Goal: Task Accomplishment & Management: Use online tool/utility

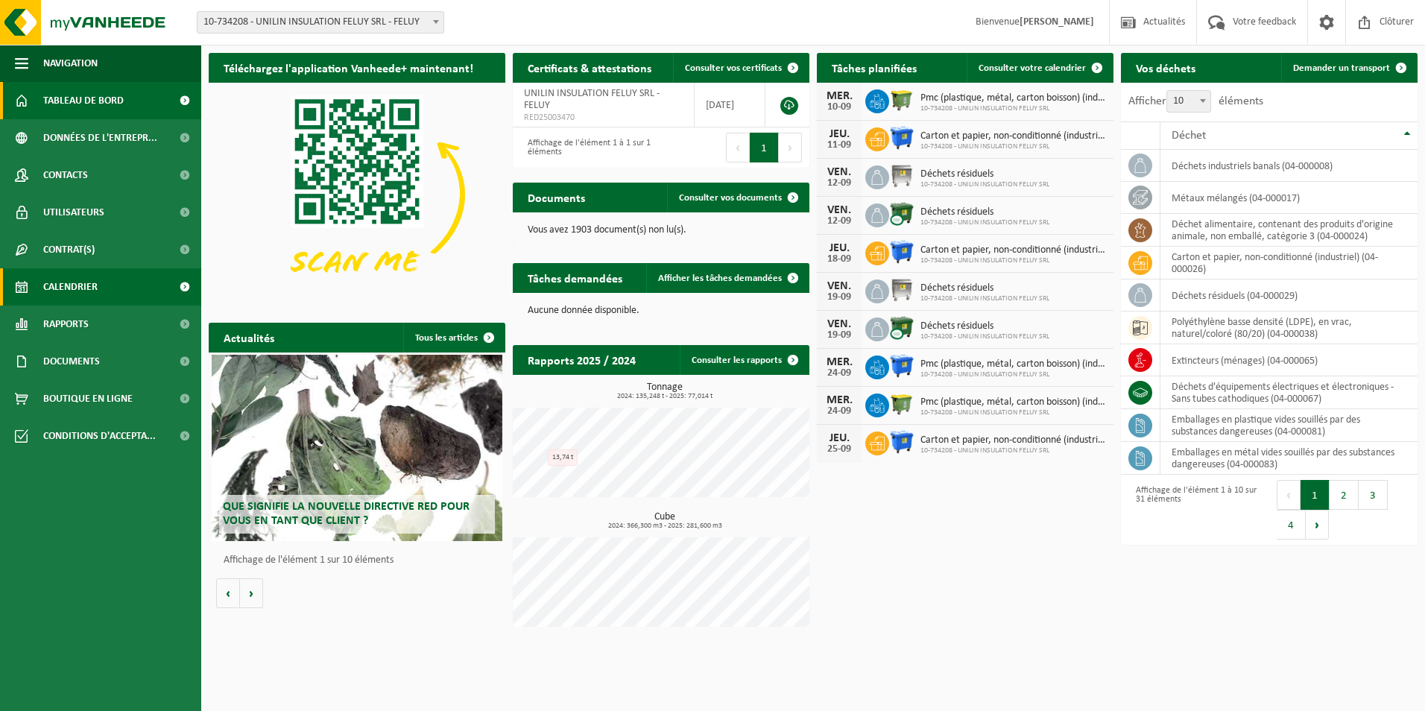
click at [89, 290] on span "Calendrier" at bounding box center [70, 286] width 54 height 37
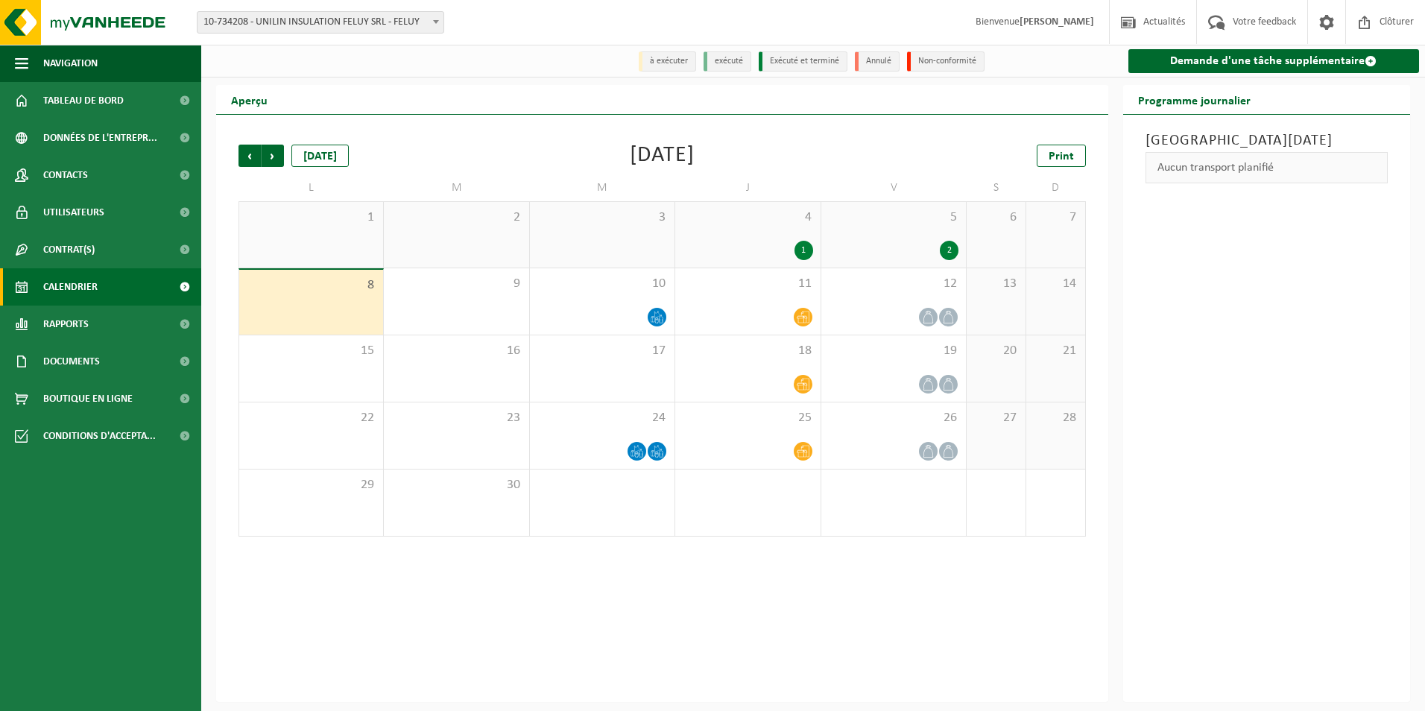
click at [318, 309] on div "8" at bounding box center [311, 302] width 144 height 65
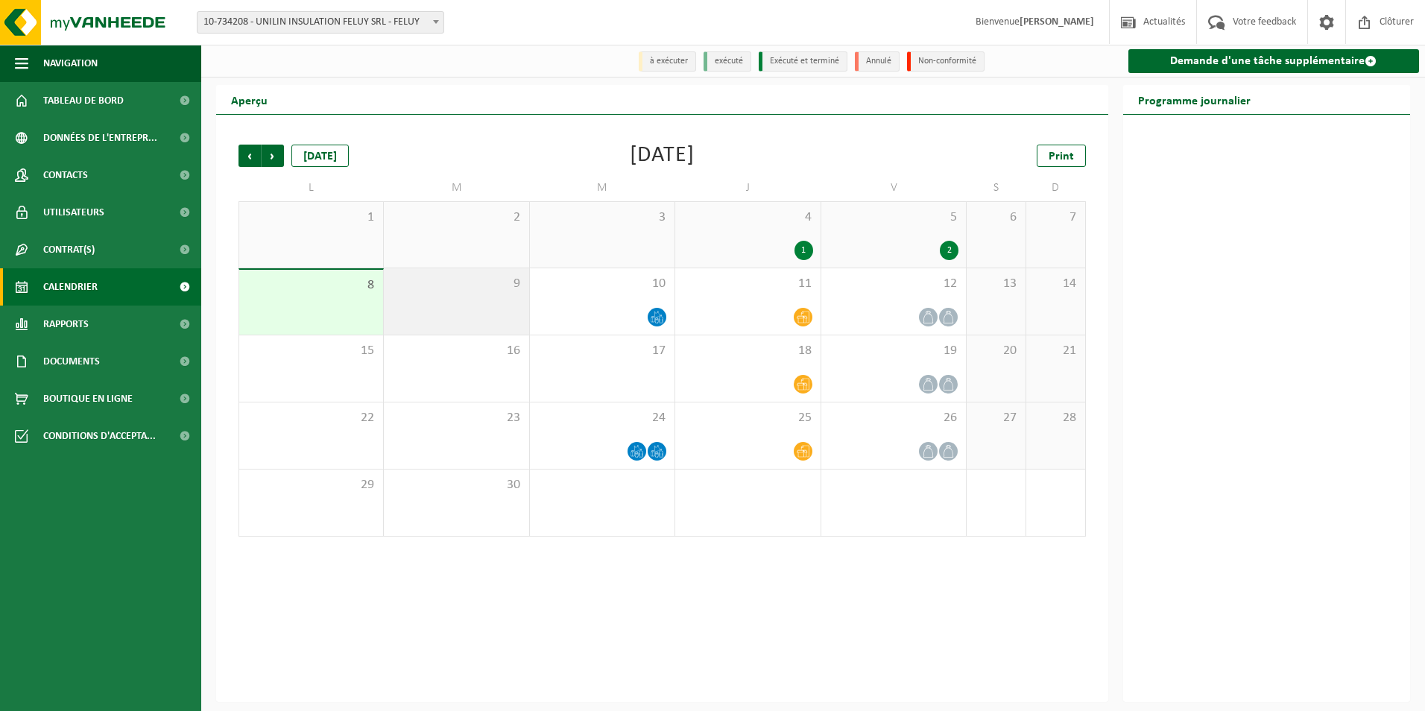
click at [460, 291] on span "9" at bounding box center [456, 284] width 130 height 16
click at [308, 297] on div "8" at bounding box center [311, 302] width 144 height 65
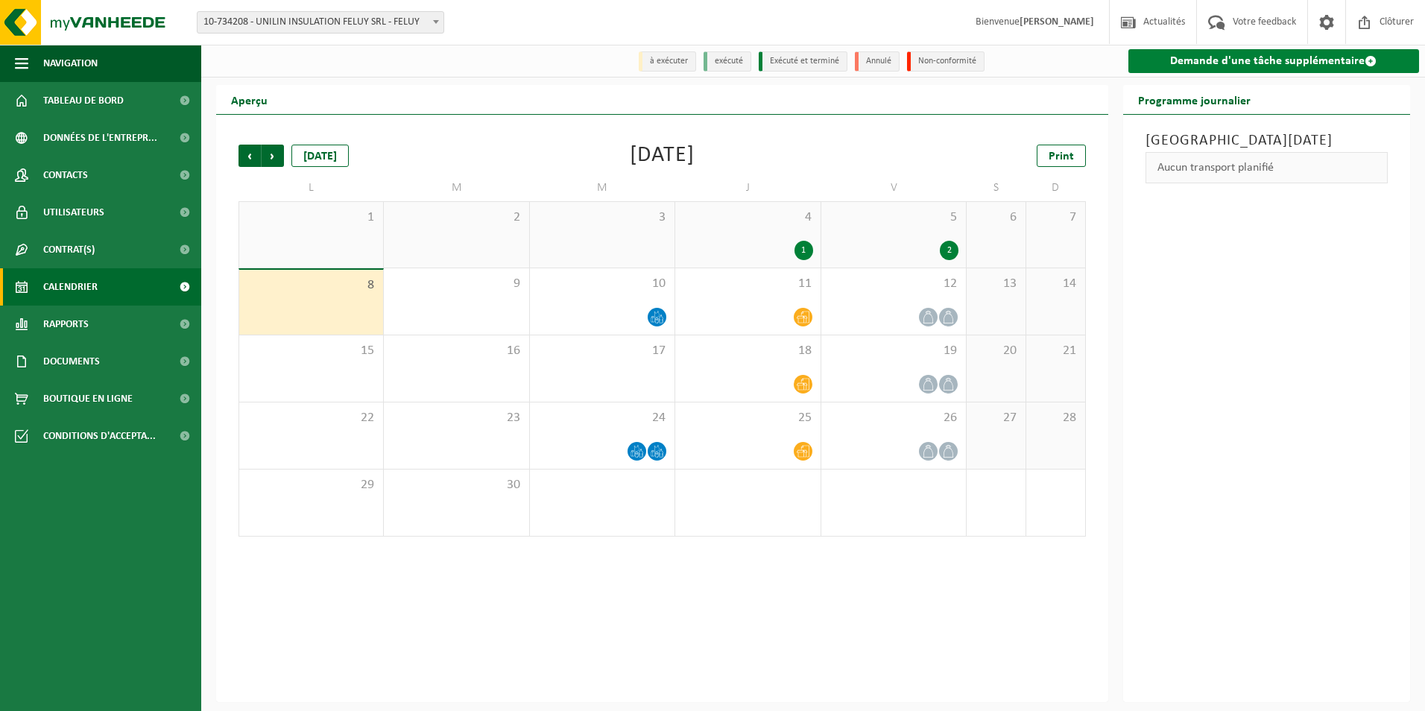
click at [1214, 64] on link "Demande d'une tâche supplémentaire" at bounding box center [1273, 61] width 291 height 24
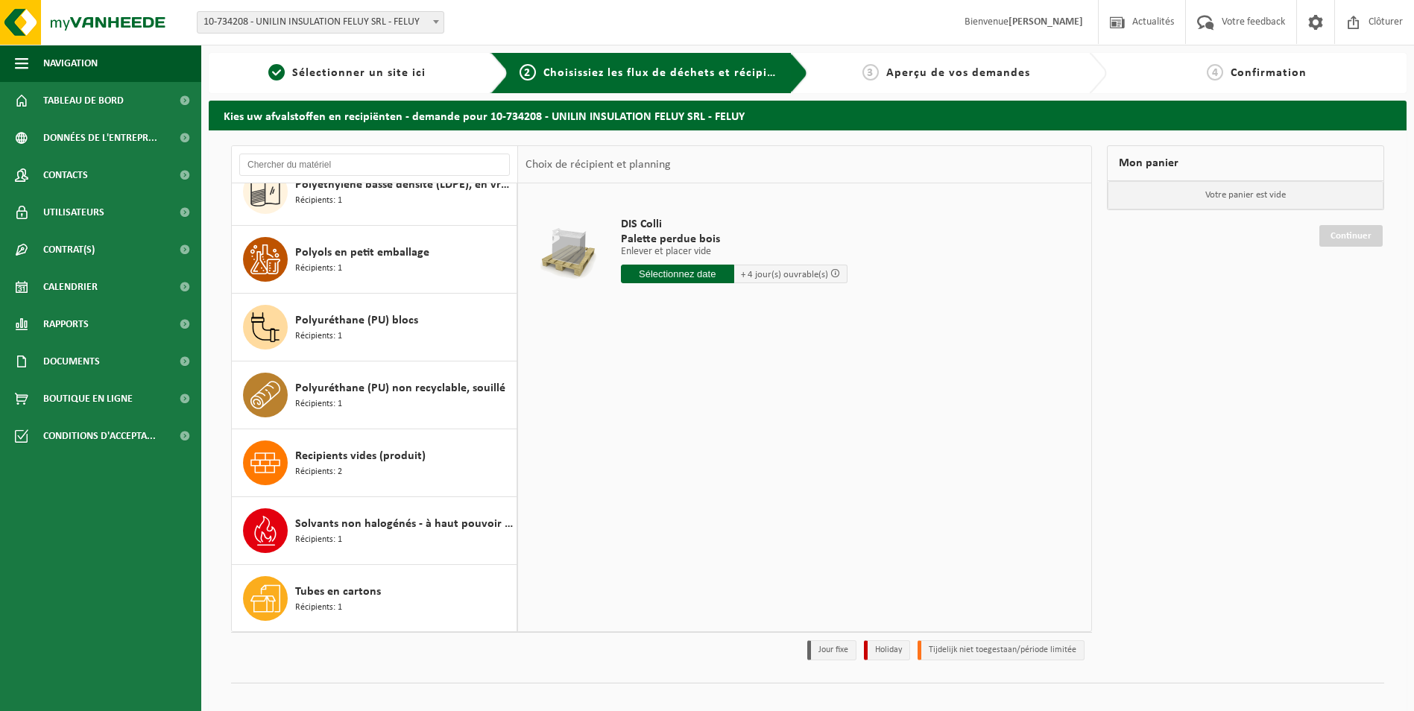
scroll to position [1586, 0]
click at [379, 584] on div "Tubes en cartons Récipients: 1" at bounding box center [404, 597] width 218 height 45
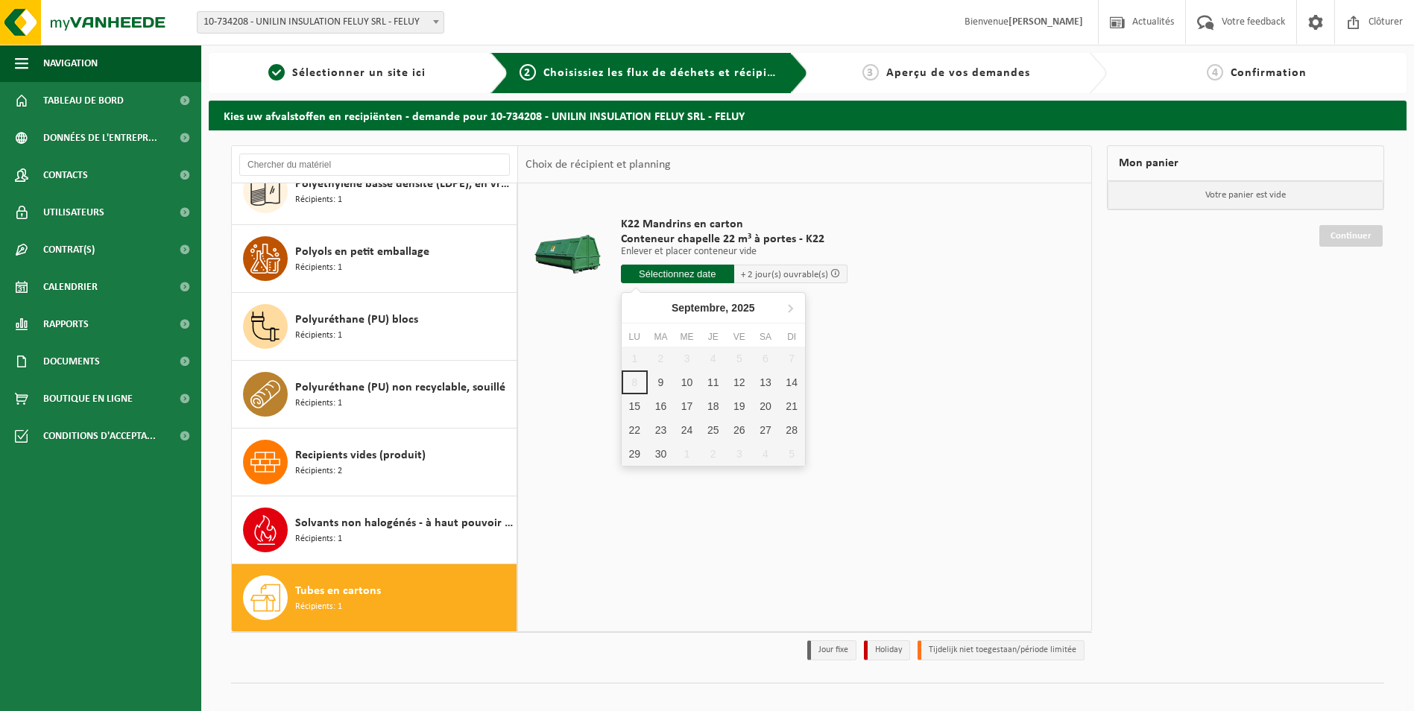
click at [659, 275] on input "text" at bounding box center [677, 274] width 113 height 19
click at [656, 381] on div "9" at bounding box center [661, 382] width 26 height 24
type input "à partir de 2025-09-09"
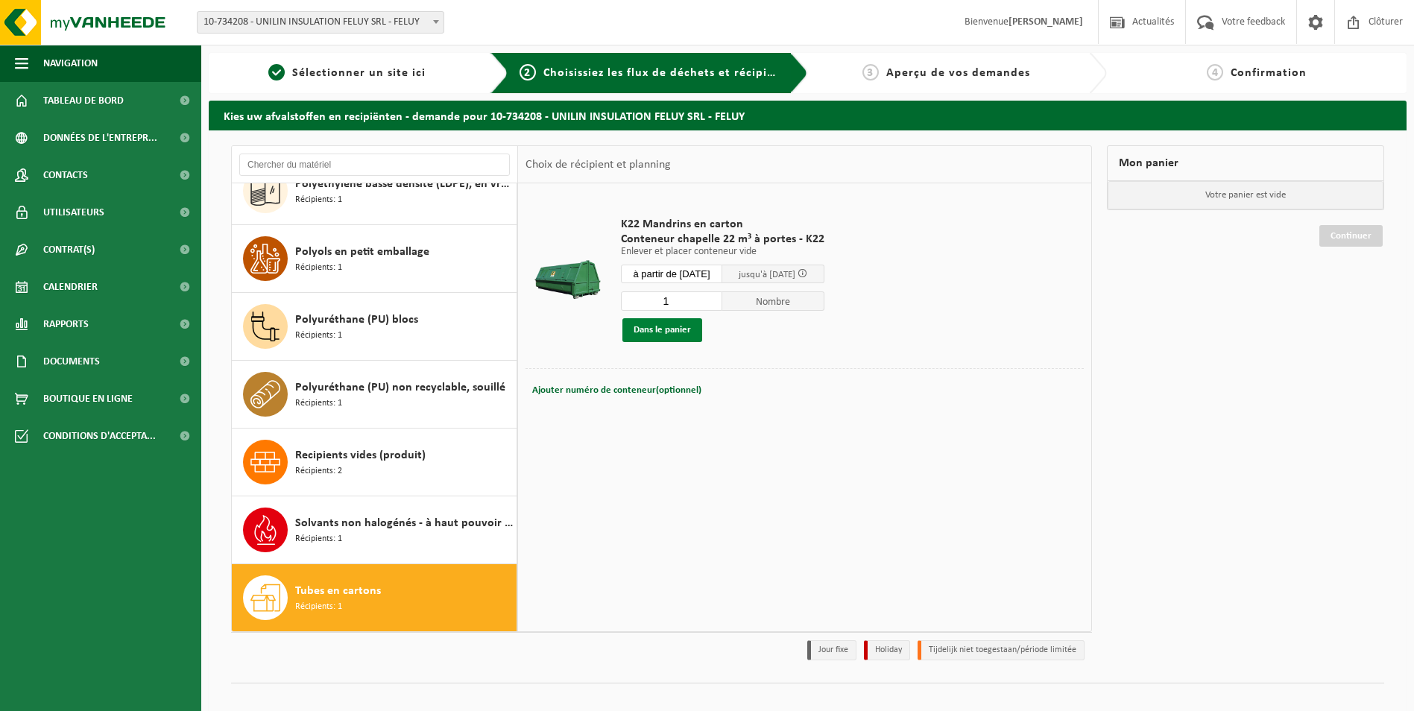
click at [660, 333] on button "Dans le panier" at bounding box center [662, 330] width 80 height 24
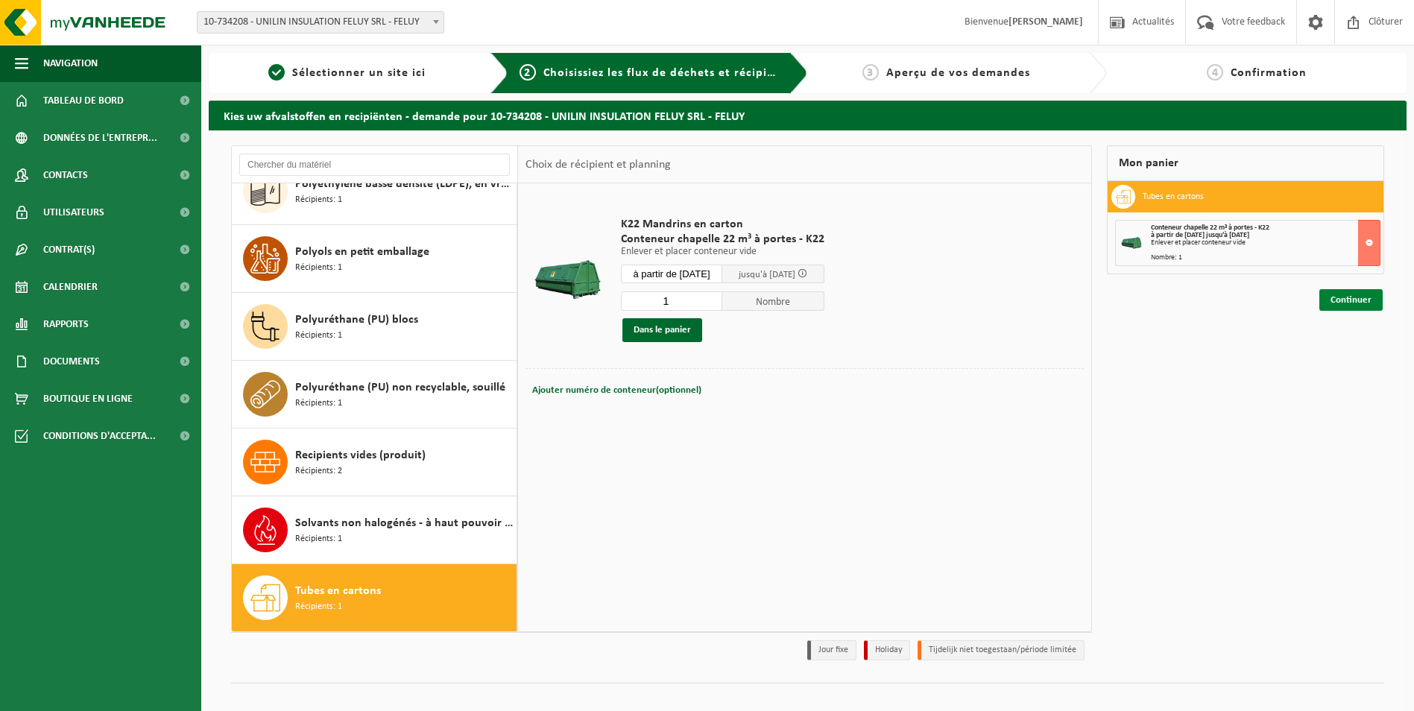
click at [1342, 301] on link "Continuer" at bounding box center [1350, 300] width 63 height 22
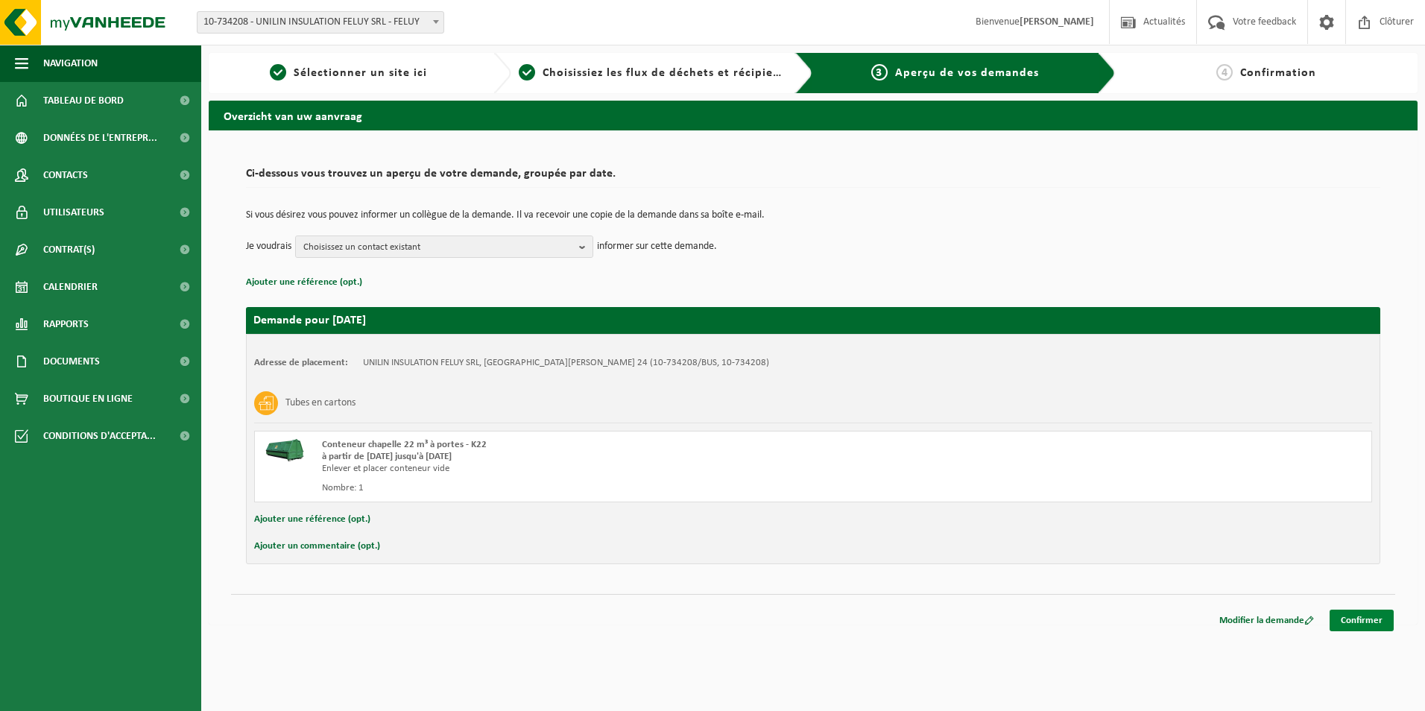
click at [1355, 614] on link "Confirmer" at bounding box center [1361, 621] width 64 height 22
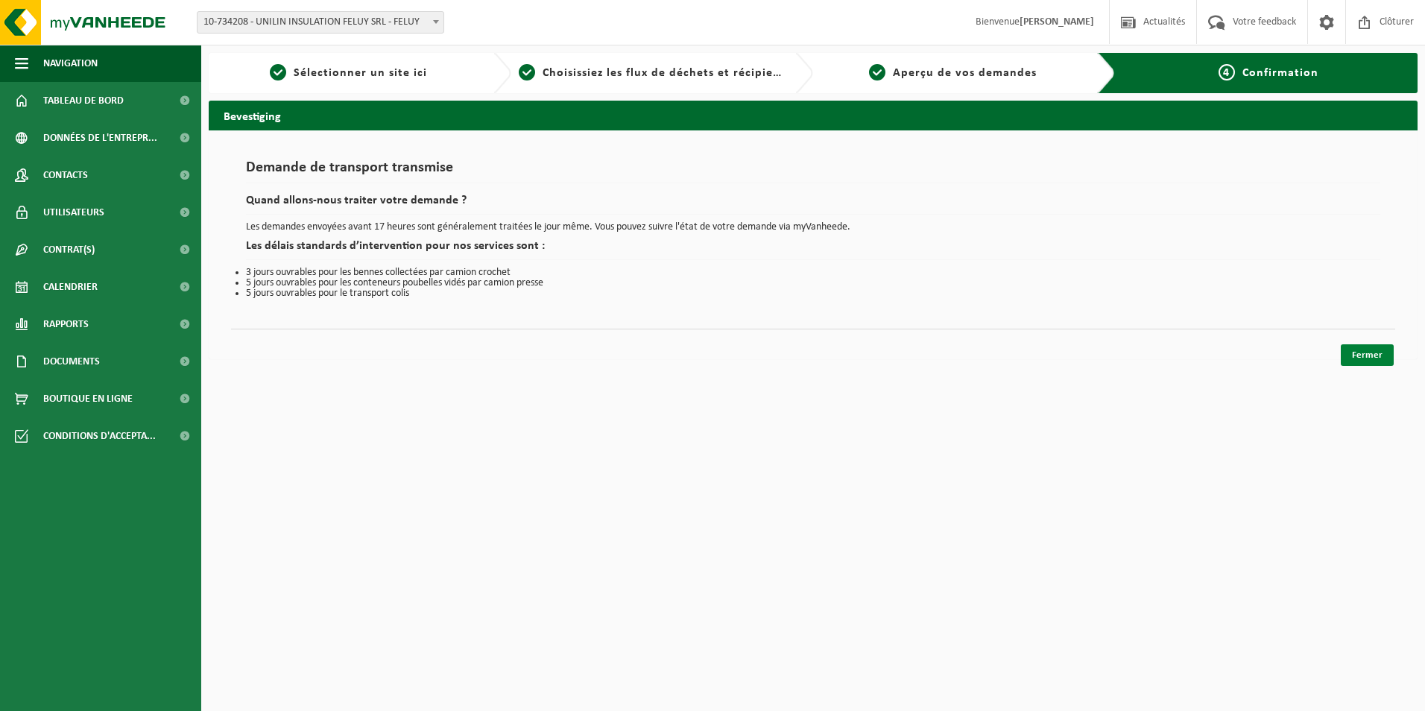
click at [1381, 358] on link "Fermer" at bounding box center [1366, 355] width 53 height 22
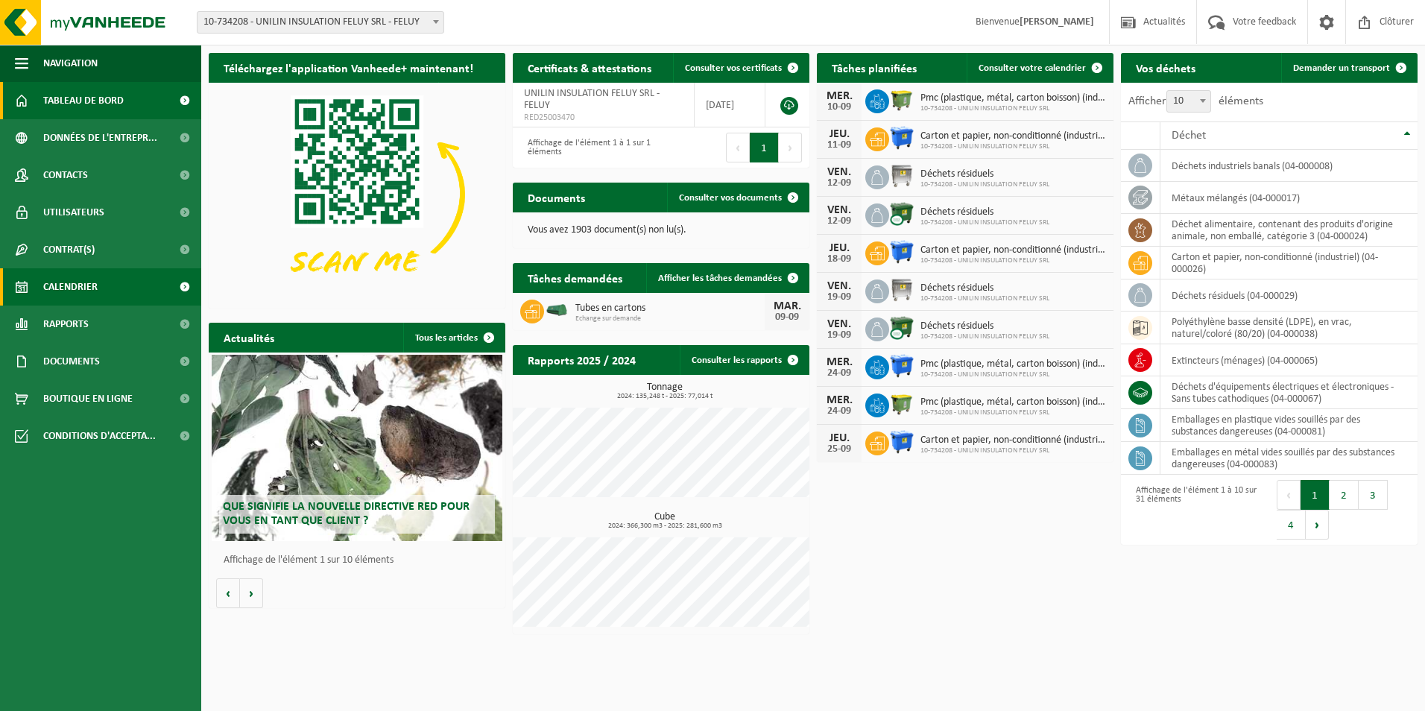
click at [79, 294] on span "Calendrier" at bounding box center [70, 286] width 54 height 37
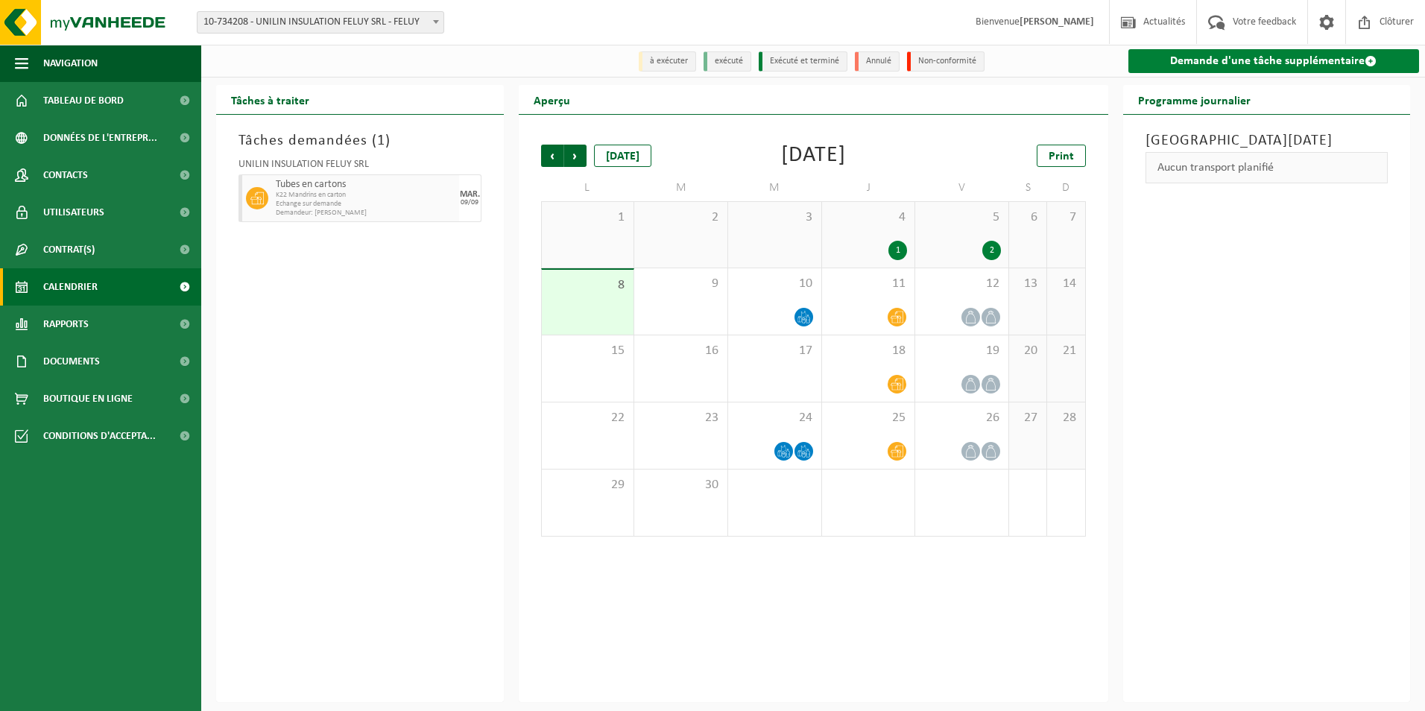
click at [1235, 60] on link "Demande d'une tâche supplémentaire" at bounding box center [1273, 61] width 291 height 24
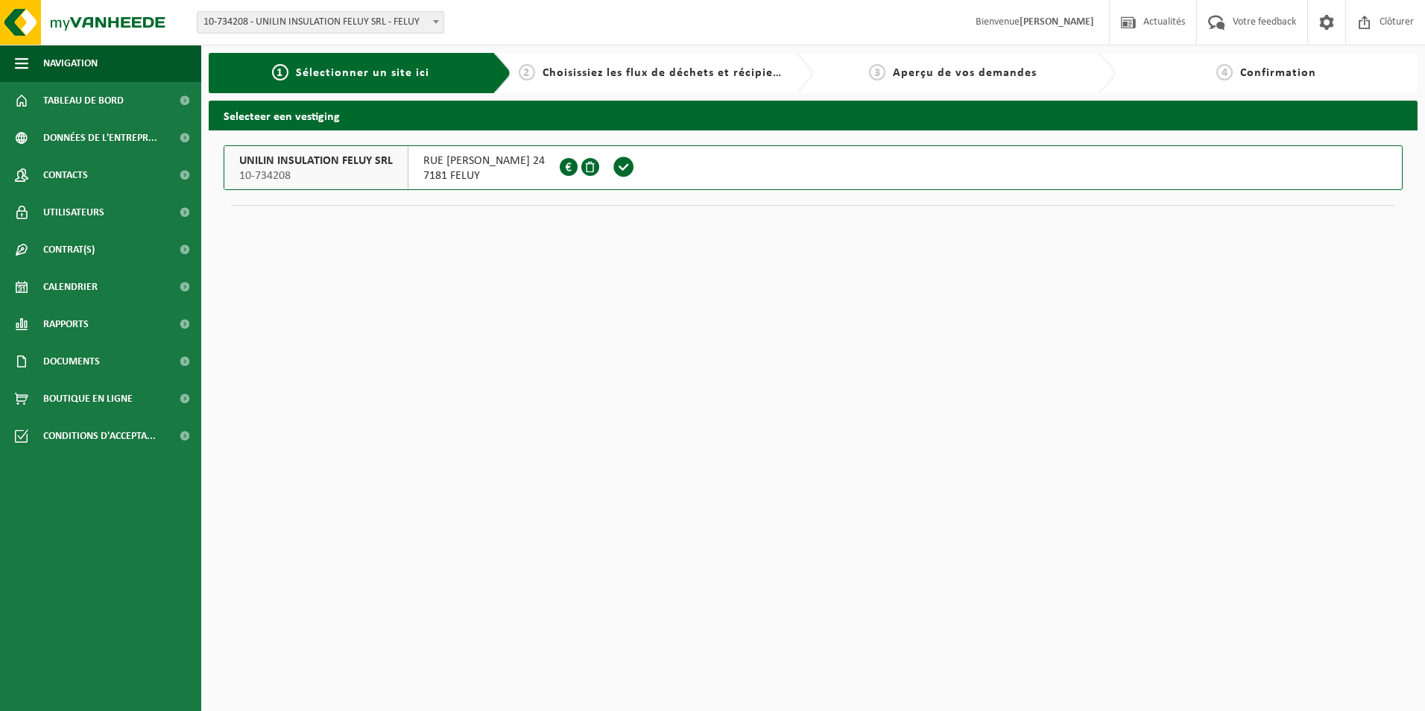
click at [622, 166] on span at bounding box center [623, 167] width 22 height 22
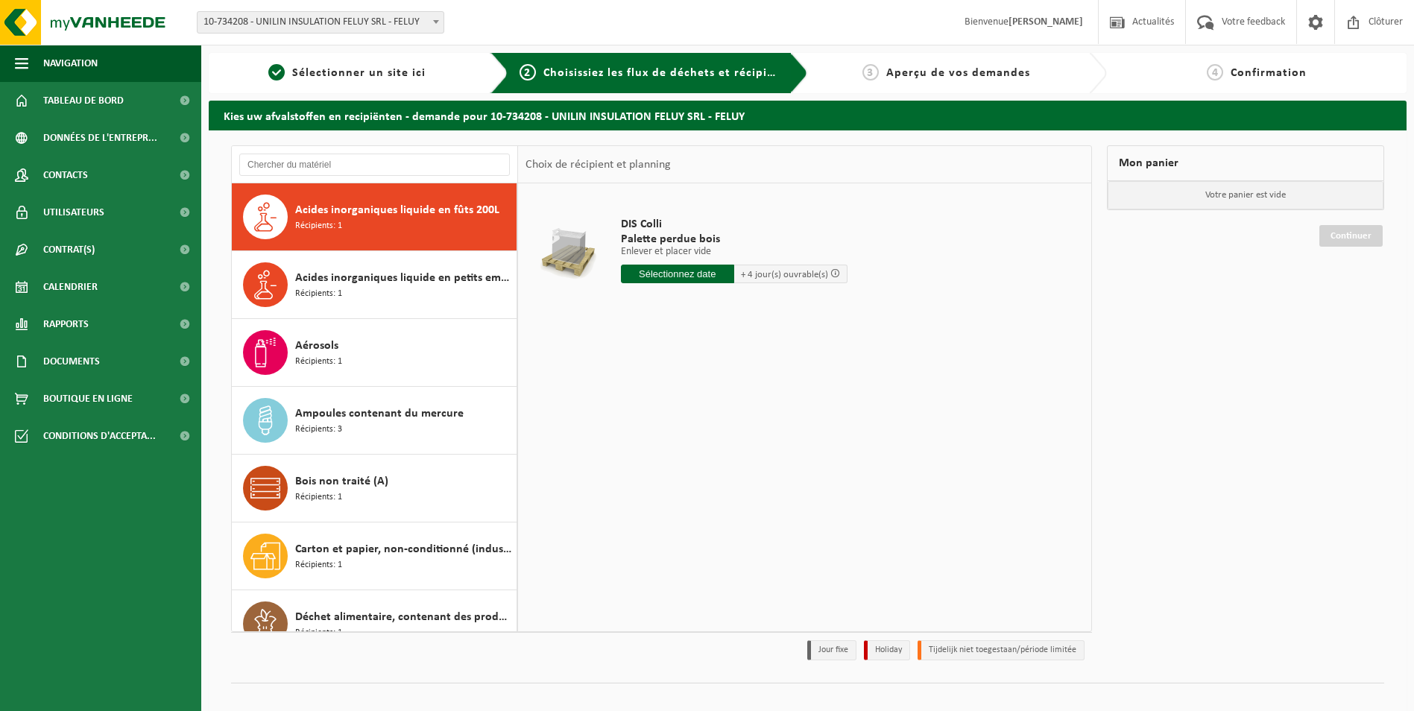
click at [672, 274] on input "text" at bounding box center [677, 274] width 113 height 19
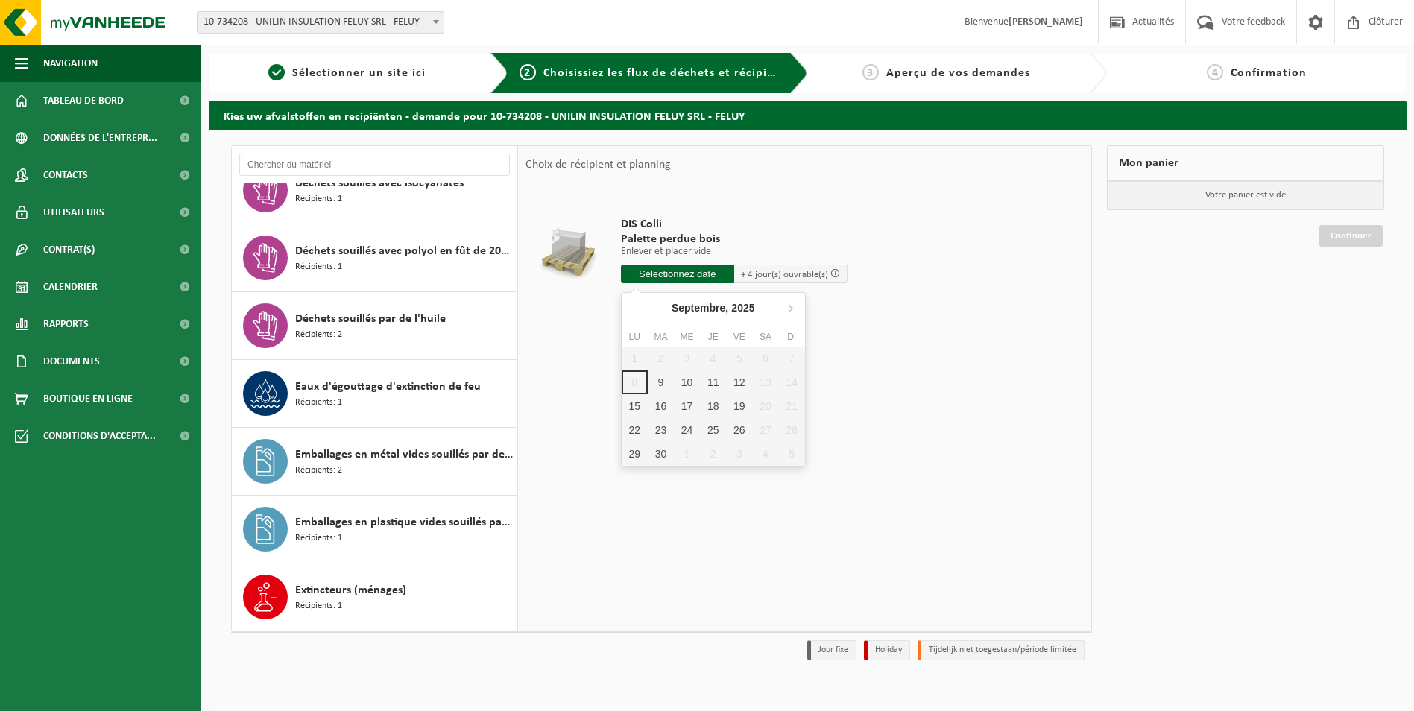
scroll to position [766, 0]
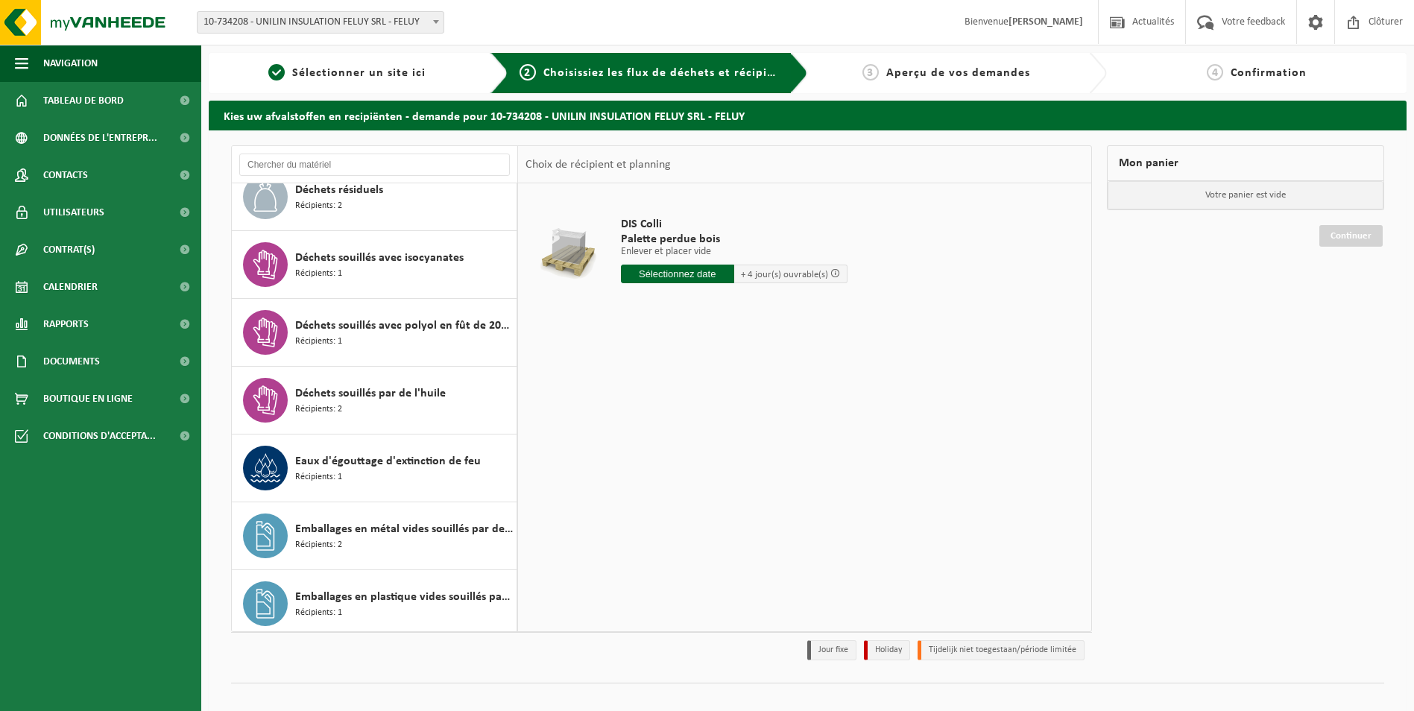
click at [648, 541] on div "DIS Colli Palette perdue bois Enlever et placer vide Enlever et placer vide Enl…" at bounding box center [804, 406] width 573 height 447
click at [1221, 428] on div "Mon panier Votre panier est vide Continuer" at bounding box center [1245, 406] width 292 height 522
click at [98, 101] on span "Tableau de bord" at bounding box center [83, 100] width 80 height 37
